Goal: Navigation & Orientation: Understand site structure

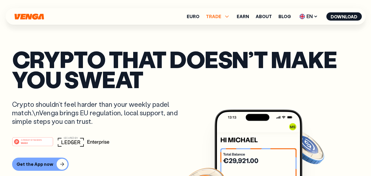
click at [225, 16] on icon at bounding box center [226, 16] width 7 height 7
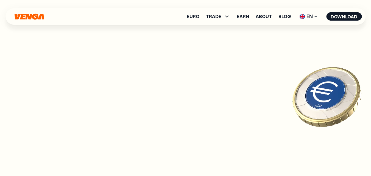
scroll to position [2322, 0]
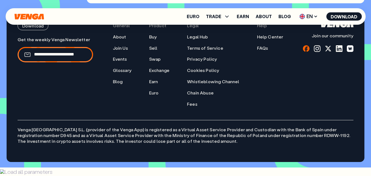
click at [305, 52] on div at bounding box center [306, 48] width 7 height 7
click at [205, 62] on link "Privacy Policy" at bounding box center [202, 59] width 30 height 6
click at [206, 51] on link "Terms of Service" at bounding box center [205, 48] width 36 height 6
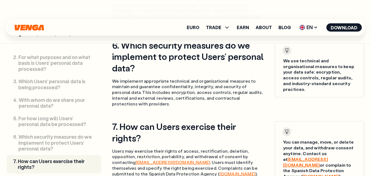
scroll to position [1620, 0]
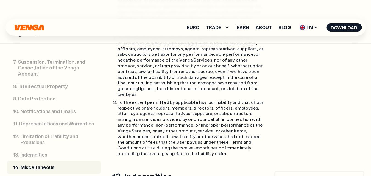
scroll to position [5830, 0]
